Goal: Task Accomplishment & Management: Manage account settings

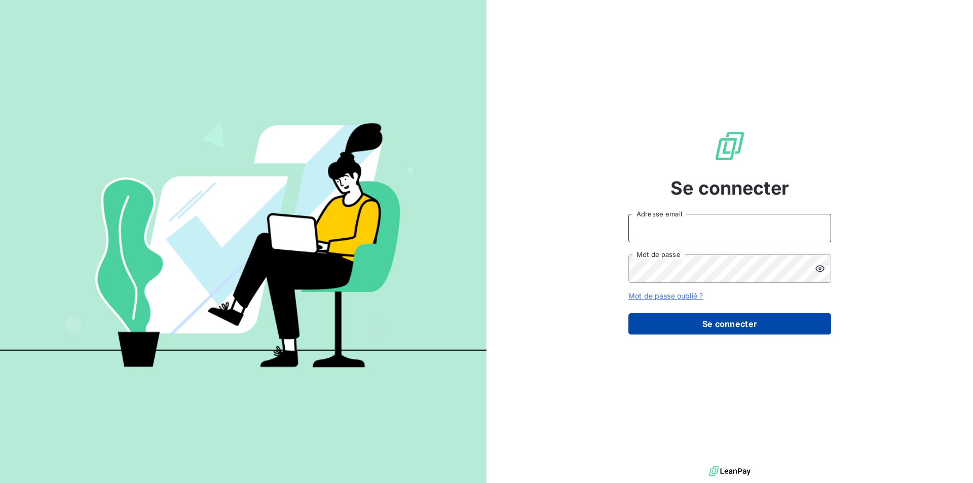
type input "[PERSON_NAME][EMAIL_ADDRESS][DOMAIN_NAME]"
click at [739, 326] on button "Se connecter" at bounding box center [729, 323] width 203 height 21
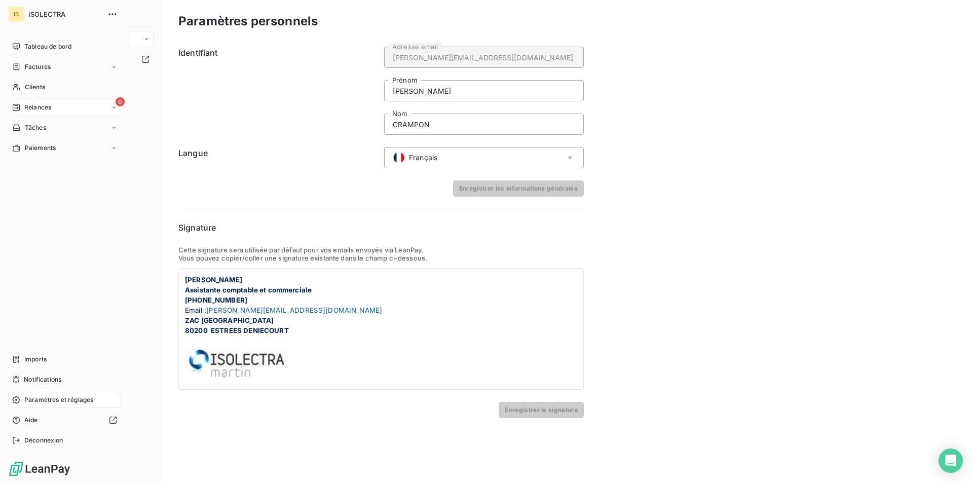
click at [42, 107] on span "Relances" at bounding box center [37, 107] width 27 height 9
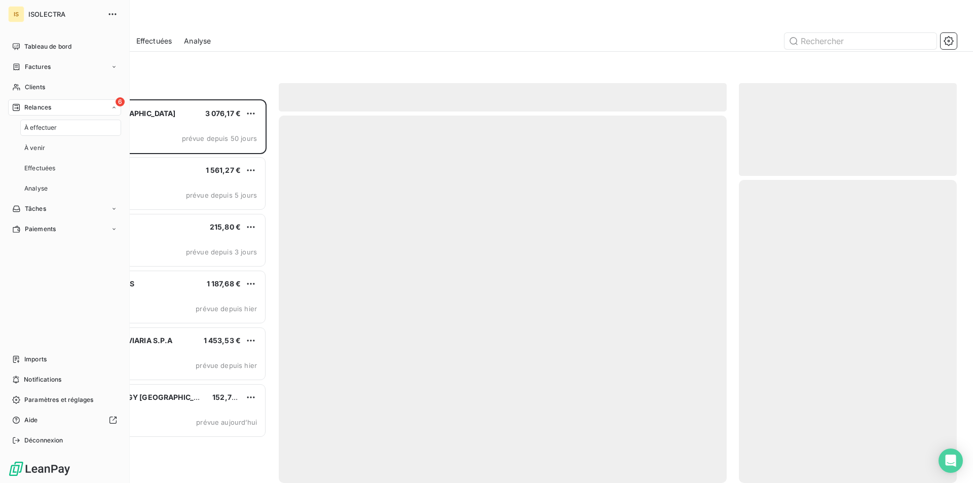
scroll to position [376, 210]
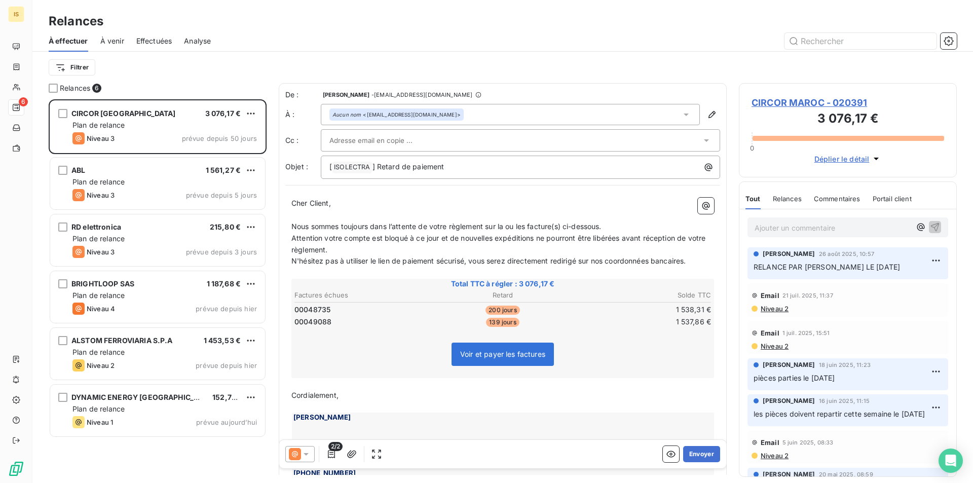
click at [149, 42] on span "Effectuées" at bounding box center [154, 41] width 36 height 10
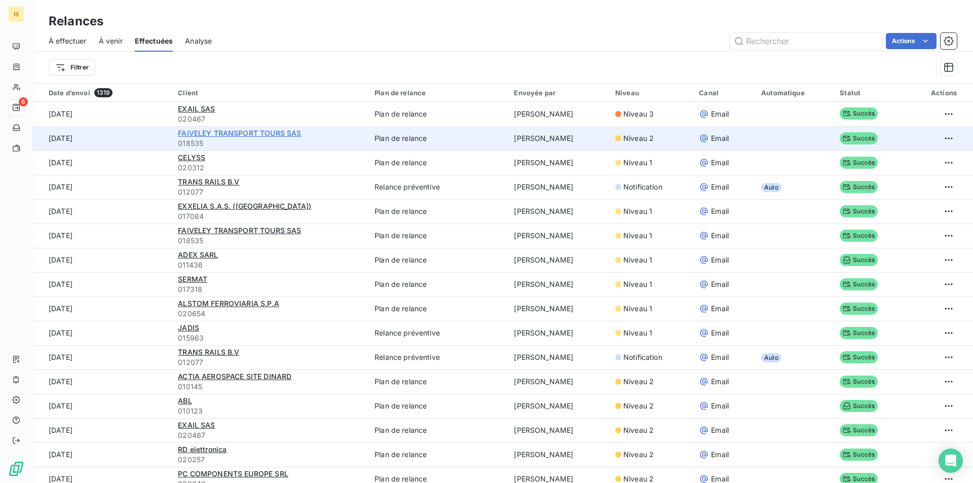
click at [229, 132] on span "FAIVELEY TRANSPORT TOURS SAS" at bounding box center [239, 133] width 123 height 9
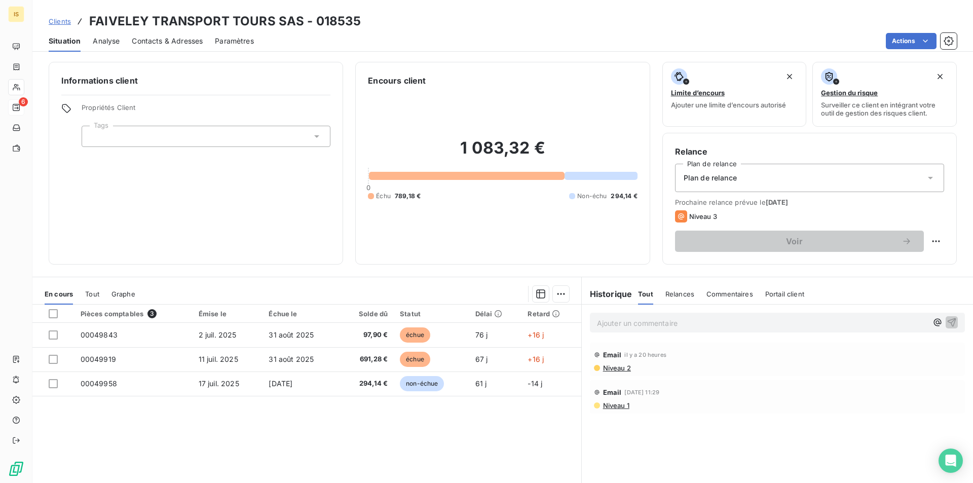
click at [675, 329] on div "Ajouter un commentaire ﻿" at bounding box center [777, 323] width 375 height 20
click at [676, 325] on p "Ajouter un commentaire ﻿" at bounding box center [762, 323] width 330 height 13
click at [947, 322] on icon "button" at bounding box center [952, 322] width 10 height 10
